Goal: Transaction & Acquisition: Purchase product/service

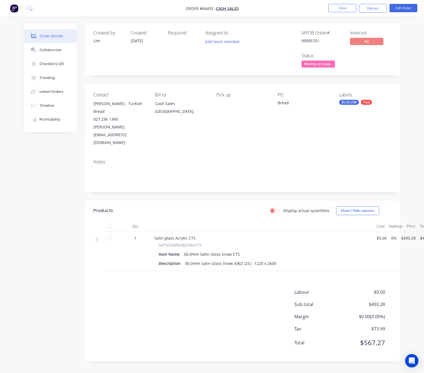
scroll to position [6, 0]
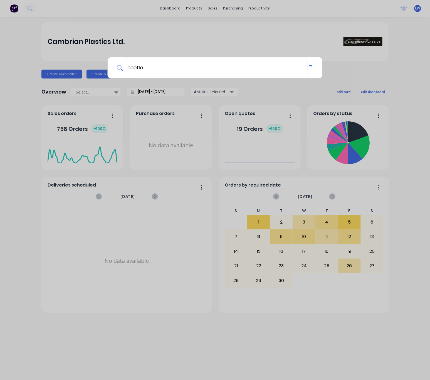
type input "bootleg"
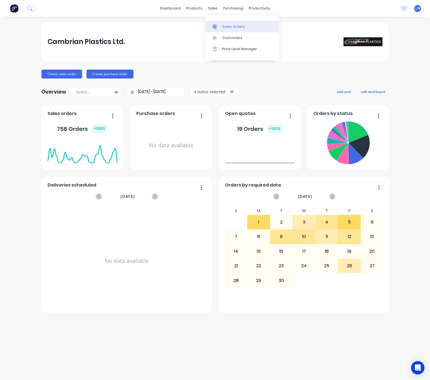
click at [213, 7] on div "sales" at bounding box center [212, 8] width 15 height 8
click at [234, 30] on link "Sales Orders" at bounding box center [243, 26] width 74 height 11
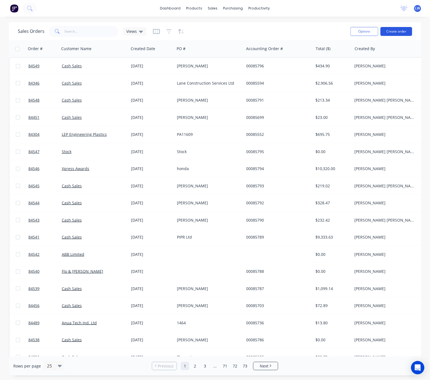
click at [401, 32] on button "Create order" at bounding box center [396, 31] width 32 height 9
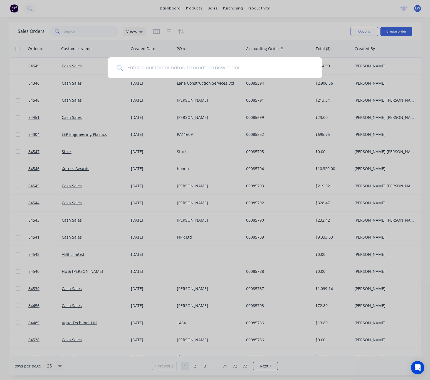
click at [189, 65] on input at bounding box center [218, 67] width 191 height 21
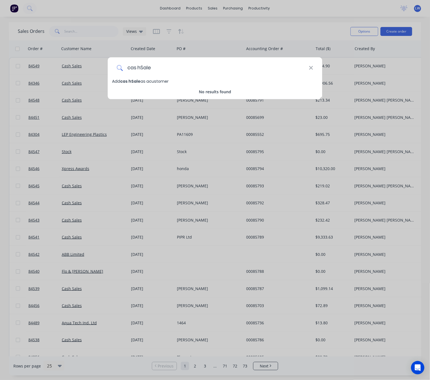
click at [138, 66] on input "cas hSale" at bounding box center [216, 67] width 186 height 21
click at [140, 66] on input "cashSale" at bounding box center [216, 67] width 186 height 21
type input "cash Sale"
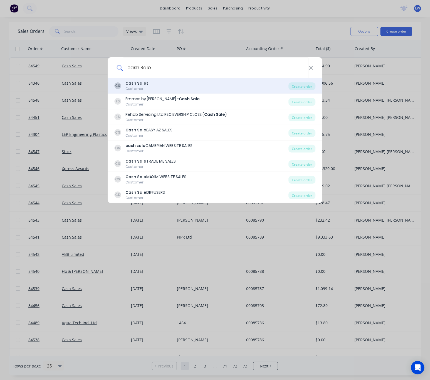
click at [190, 89] on div "CS Cash Sale s Customer" at bounding box center [202, 85] width 174 height 11
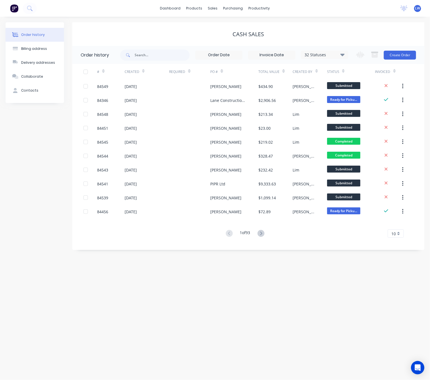
click at [395, 60] on div "Change order status Submitted Waiting on Supplier Waiting on Payment CNC Cut Sh…" at bounding box center [384, 55] width 63 height 18
click at [394, 58] on button "Create Order" at bounding box center [400, 55] width 32 height 9
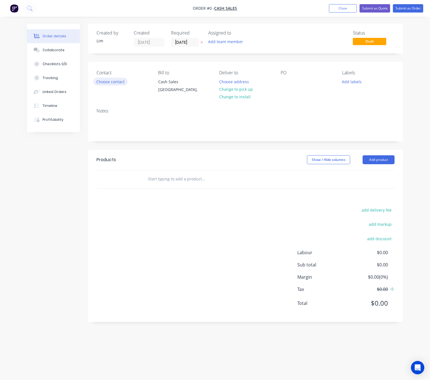
click at [120, 80] on button "Choose contact" at bounding box center [110, 82] width 34 height 8
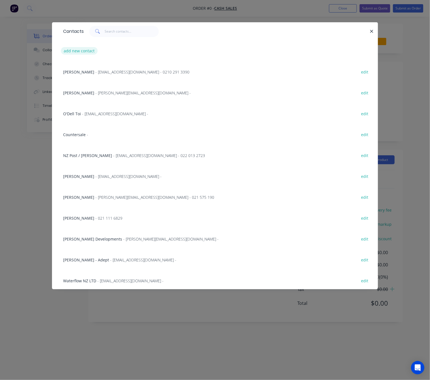
click at [86, 53] on button "add new contact" at bounding box center [79, 51] width 37 height 8
select select "NZ"
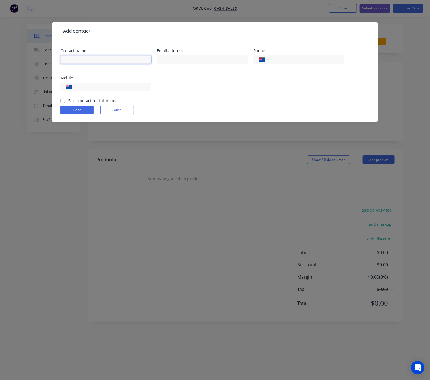
click at [98, 56] on input "text" at bounding box center [105, 59] width 91 height 8
type input "Cash Sale"
click at [82, 109] on button "Done" at bounding box center [76, 110] width 33 height 8
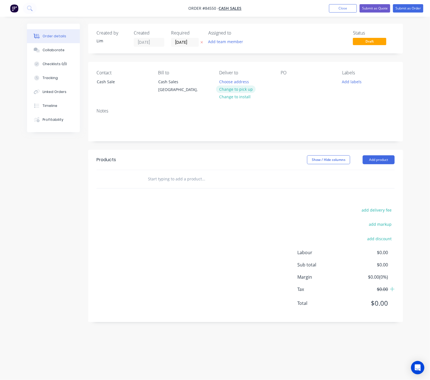
click at [241, 88] on button "Change to pick up" at bounding box center [235, 89] width 39 height 8
click at [285, 79] on div at bounding box center [285, 82] width 9 height 8
click at [293, 80] on div "Cas hSale" at bounding box center [294, 82] width 27 height 8
click at [359, 79] on button "Add labels" at bounding box center [352, 82] width 26 height 8
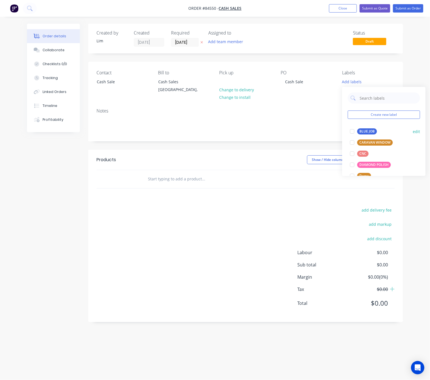
click at [367, 136] on div "BLUE JOB edit" at bounding box center [384, 131] width 72 height 11
click at [364, 133] on div "BLUE JOB" at bounding box center [367, 131] width 20 height 6
drag, startPoint x: 285, startPoint y: 153, endPoint x: 254, endPoint y: 168, distance: 35.1
click at [285, 153] on header "Products Show / Hide columns Add product" at bounding box center [245, 160] width 315 height 20
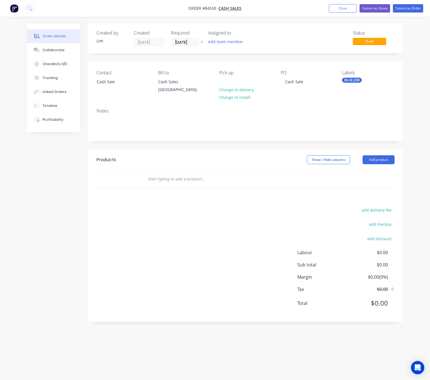
click at [174, 177] on input "text" at bounding box center [203, 178] width 111 height 11
type input "3"
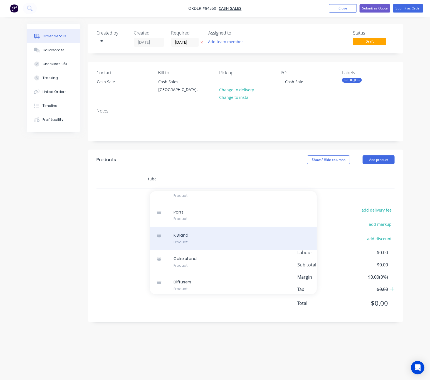
scroll to position [6166, 0]
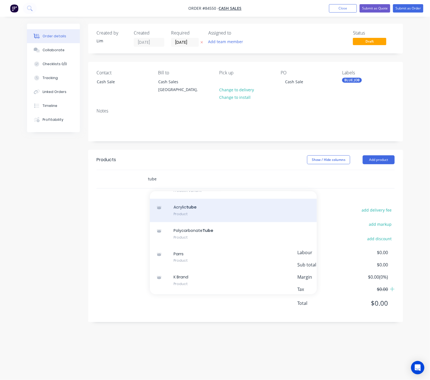
type input "tube"
click at [217, 222] on div "Acrylic tube Product" at bounding box center [233, 210] width 167 height 23
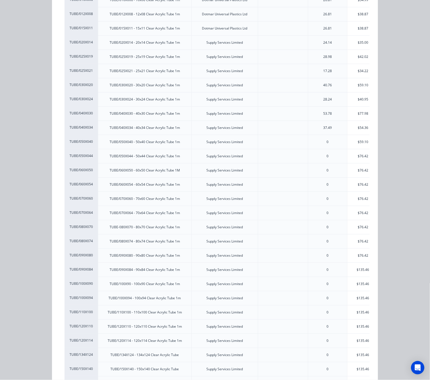
scroll to position [125, 0]
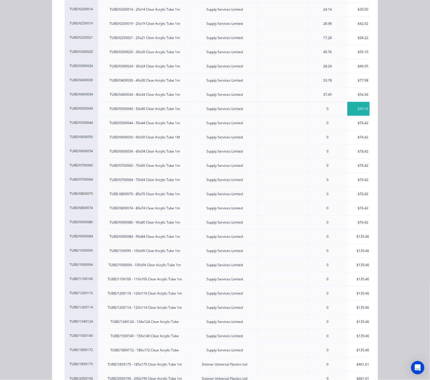
click at [357, 110] on div "$59.10" at bounding box center [362, 109] width 31 height 14
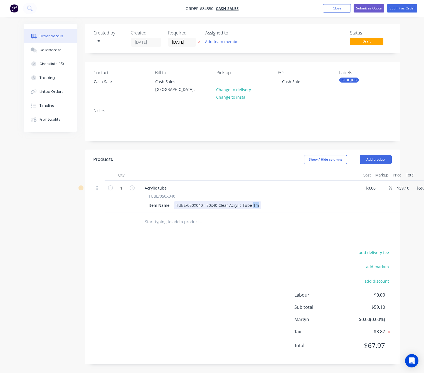
drag, startPoint x: 257, startPoint y: 207, endPoint x: 251, endPoint y: 206, distance: 5.7
click at [251, 206] on div "TUBE/050X040 - 50x40 Clear Acrylic Tube 1m" at bounding box center [217, 205] width 87 height 8
click at [248, 271] on div "add delivery fee add markup add discount Labour $0.00 Sub total $59.10 Margin $…" at bounding box center [242, 302] width 298 height 107
click at [254, 204] on div "TUBE/050X040 - 50x40 Clear Acrylic Tube 2" at bounding box center [216, 205] width 84 height 8
click at [200, 249] on div "Products Show / Hide columns Add product Qty Cost Markup Price Total 1 Acrylic …" at bounding box center [242, 257] width 315 height 215
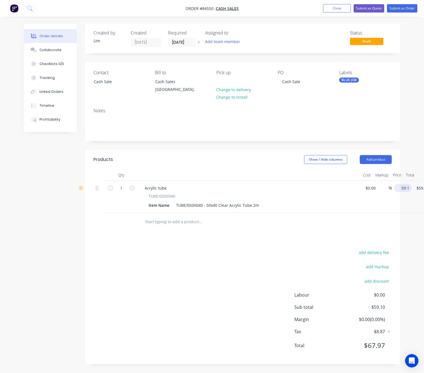
click at [405, 190] on input "59.1" at bounding box center [403, 188] width 15 height 8
type input "$269.86"
click at [223, 281] on div "add delivery fee add markup add discount Labour $0.00 Sub total $59.10 Margin $…" at bounding box center [242, 302] width 298 height 107
click at [408, 8] on button "Submit as Order" at bounding box center [402, 8] width 30 height 8
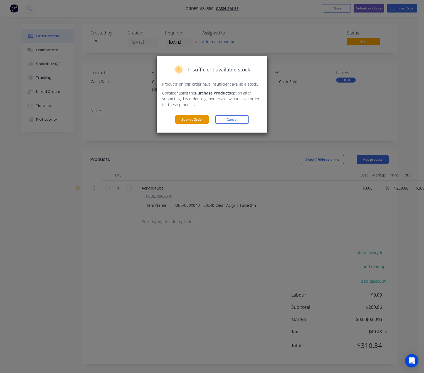
click at [199, 119] on button "Submit Order" at bounding box center [191, 119] width 33 height 8
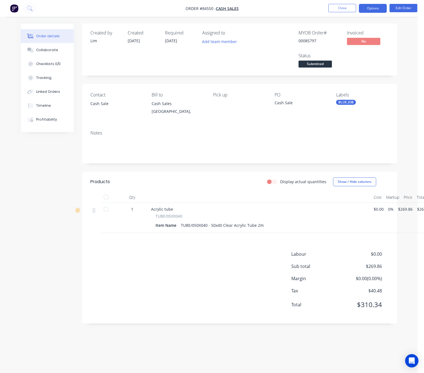
click at [383, 9] on button "Options" at bounding box center [373, 8] width 28 height 9
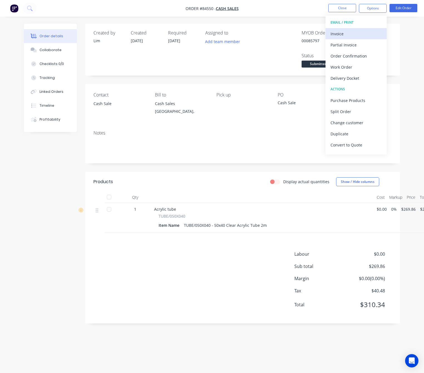
click at [353, 33] on div "Invoice" at bounding box center [355, 34] width 51 height 8
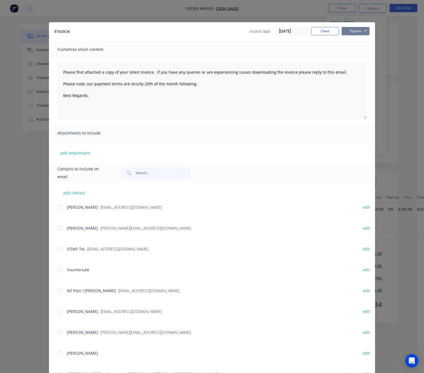
click at [355, 32] on button "Options" at bounding box center [356, 31] width 28 height 8
click at [357, 40] on button "Preview" at bounding box center [360, 40] width 36 height 9
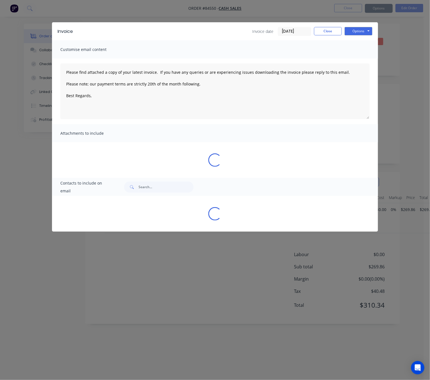
type textarea "Please find attached a copy of your latest invoice. If you have any queries or …"
